Goal: Navigation & Orientation: Find specific page/section

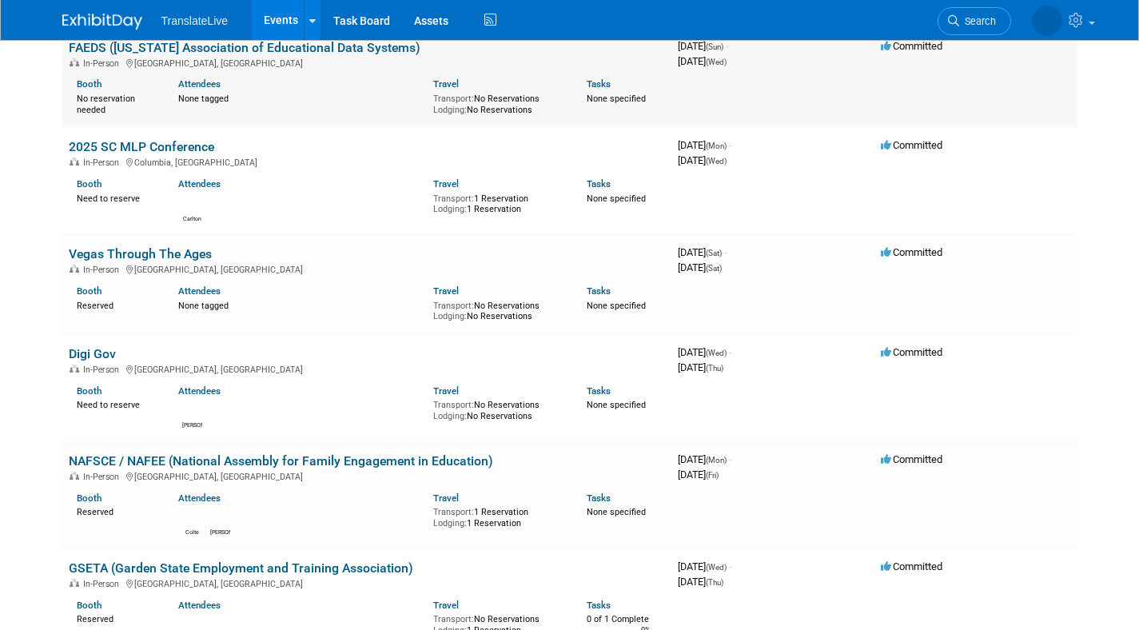
scroll to position [146, 0]
click at [263, 187] on div "Attendees" at bounding box center [293, 181] width 231 height 17
click at [145, 140] on link "2025 SC MLP Conference" at bounding box center [141, 145] width 145 height 15
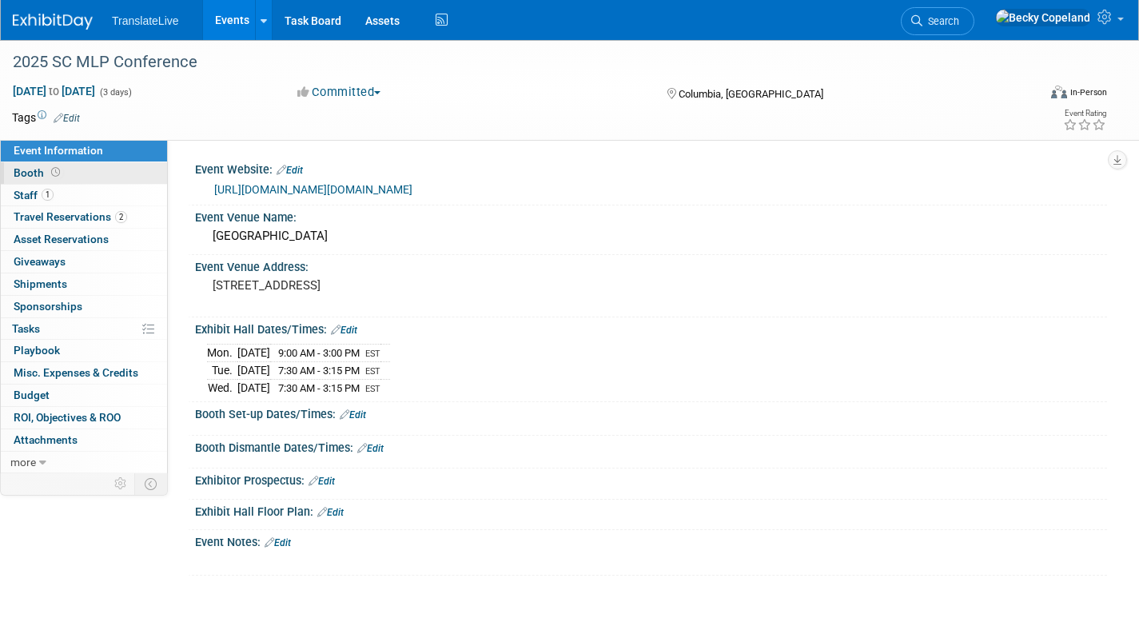
click at [23, 169] on span "Booth" at bounding box center [39, 172] width 50 height 13
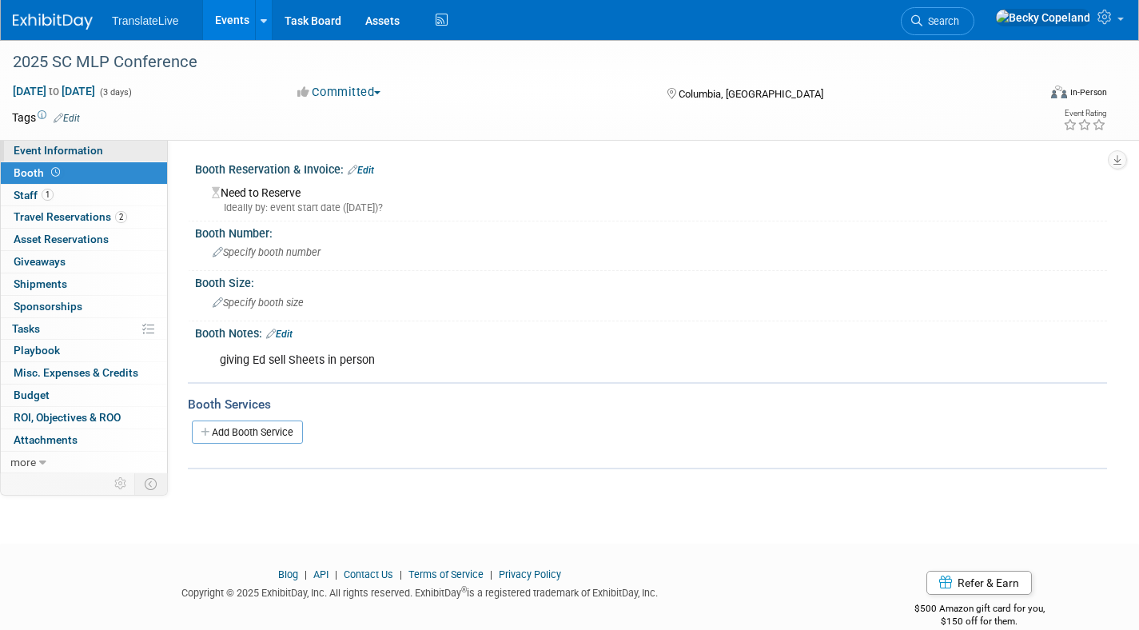
click at [37, 151] on span "Event Information" at bounding box center [59, 150] width 90 height 13
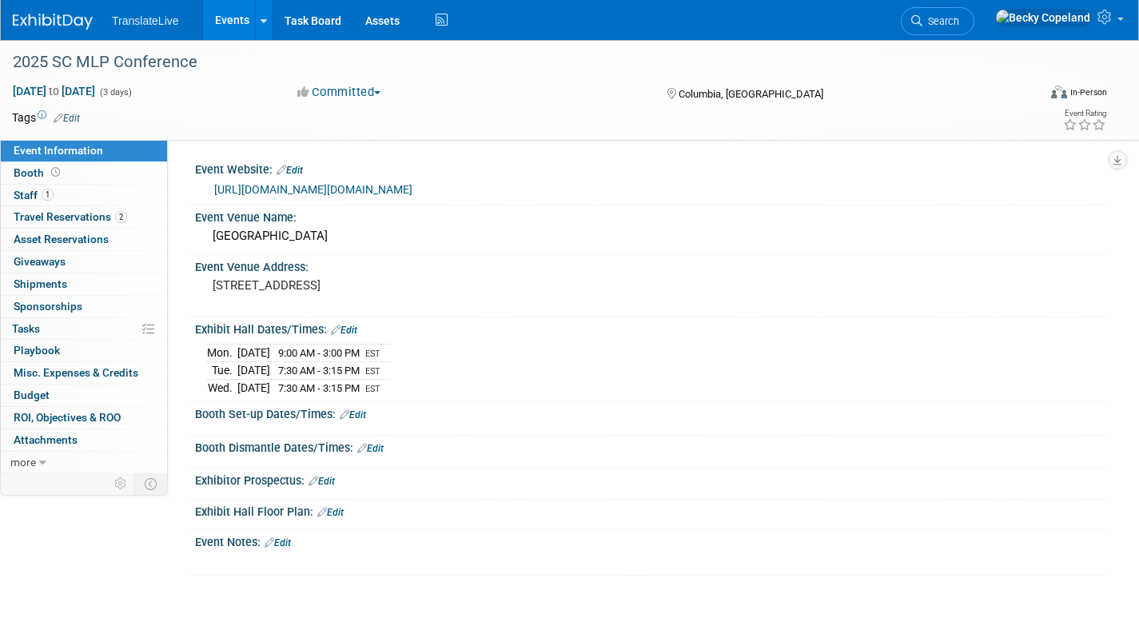
click at [230, 22] on link "Events" at bounding box center [232, 20] width 58 height 40
